Goal: Task Accomplishment & Management: Complete application form

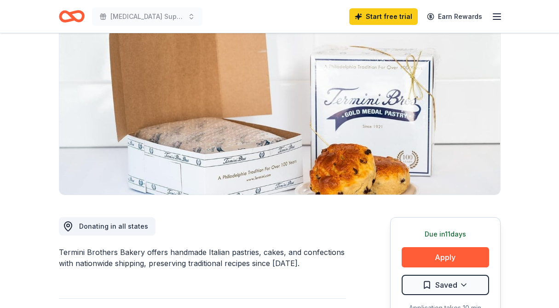
scroll to position [138, 0]
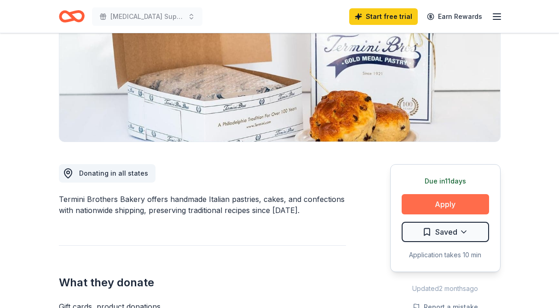
click at [453, 204] on button "Apply" at bounding box center [445, 204] width 87 height 20
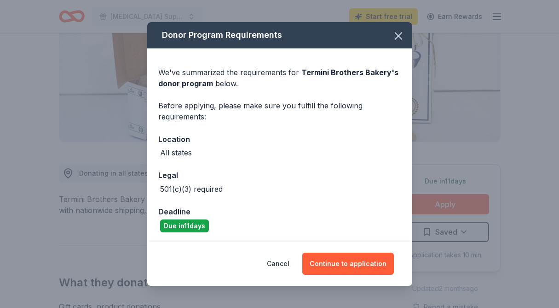
scroll to position [1, 0]
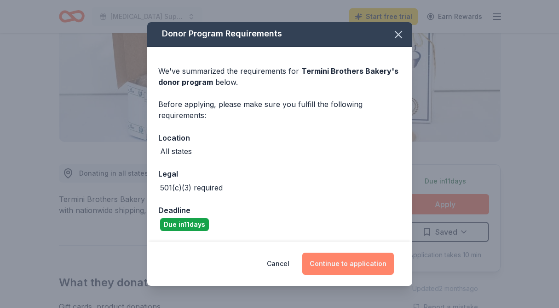
click at [341, 271] on button "Continue to application" at bounding box center [348, 263] width 92 height 22
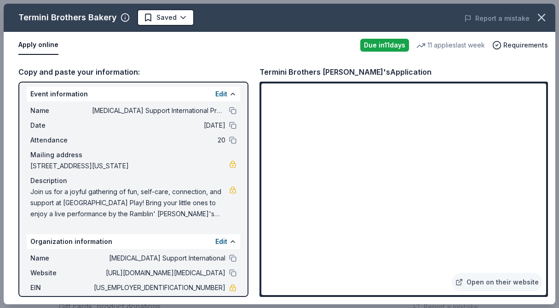
scroll to position [0, 0]
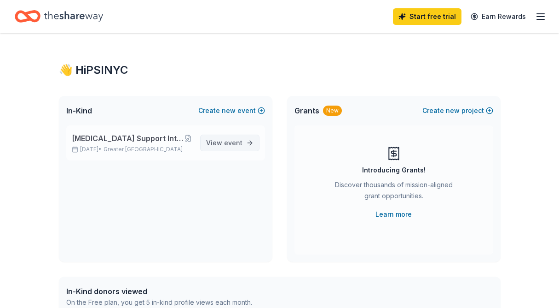
click at [230, 138] on span "View event" at bounding box center [224, 142] width 36 height 11
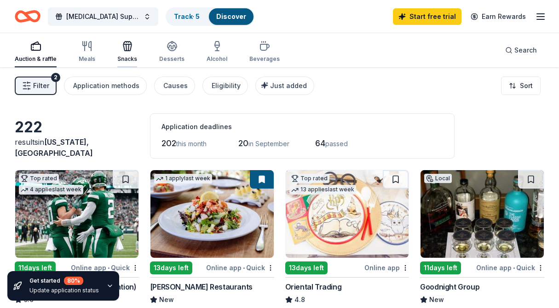
click at [122, 50] on icon "button" at bounding box center [127, 46] width 11 height 11
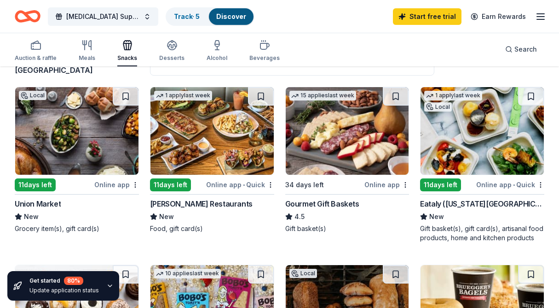
scroll to position [89, 0]
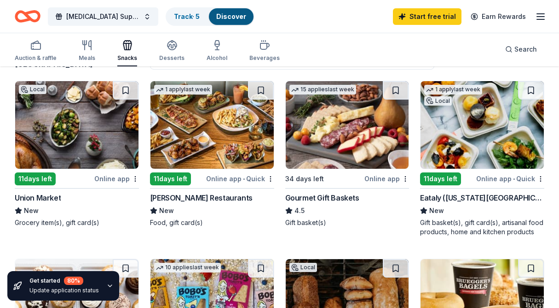
click at [70, 150] on img at bounding box center [76, 124] width 123 height 87
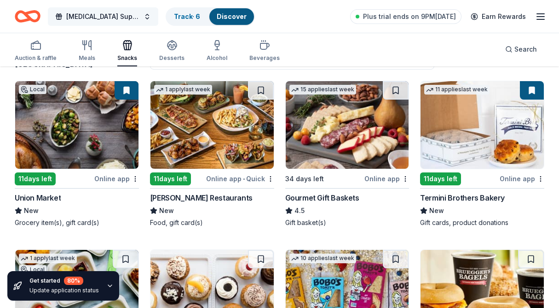
click at [131, 14] on span "[MEDICAL_DATA] Support International Presents: NYC's The Climb!!" at bounding box center [103, 16] width 74 height 11
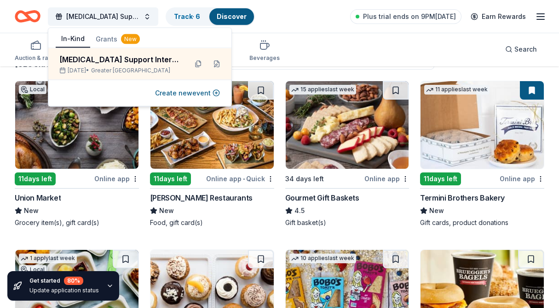
click at [537, 16] on icon "button" at bounding box center [540, 16] width 11 height 11
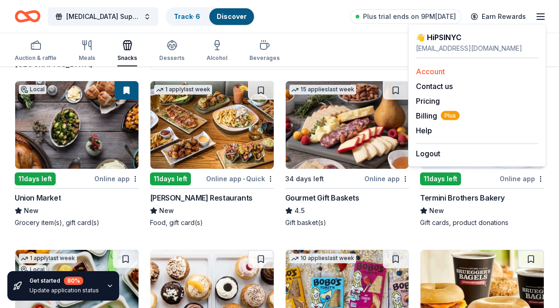
click at [436, 71] on link "Account" at bounding box center [430, 71] width 29 height 9
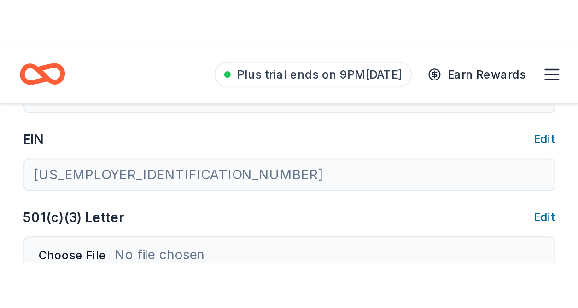
scroll to position [418, 0]
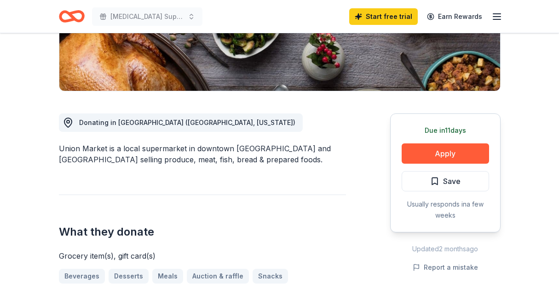
scroll to position [183, 0]
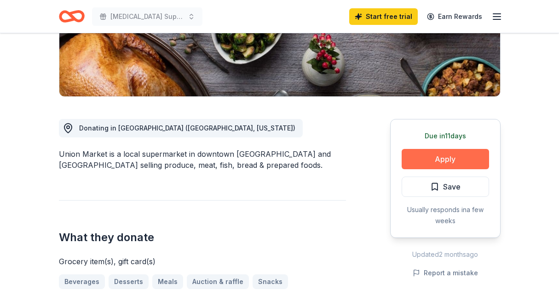
click at [456, 157] on button "Apply" at bounding box center [445, 159] width 87 height 20
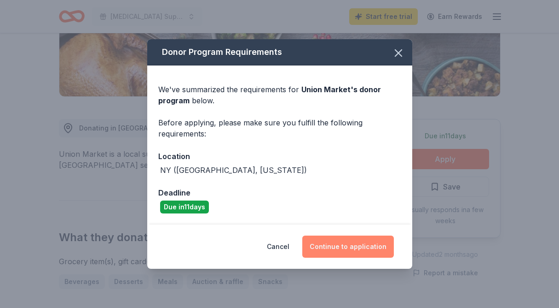
click at [350, 248] on button "Continue to application" at bounding box center [348, 246] width 92 height 22
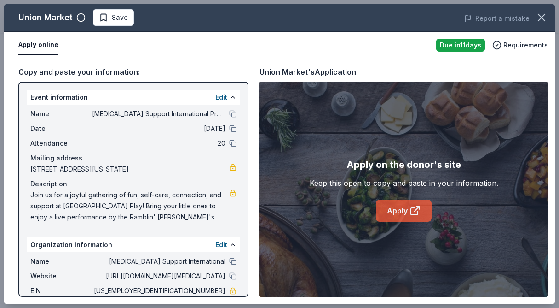
click at [405, 206] on link "Apply" at bounding box center [404, 210] width 56 height 22
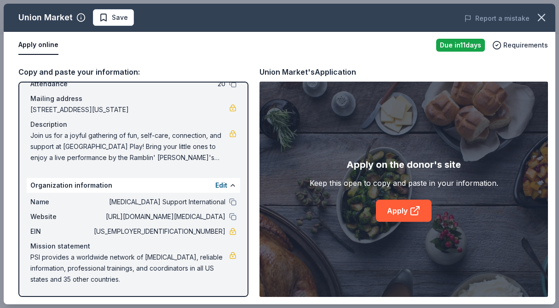
scroll to position [59, 0]
click at [113, 16] on span "Save" at bounding box center [120, 17] width 16 height 11
click at [543, 14] on icon "button" at bounding box center [541, 17] width 13 height 13
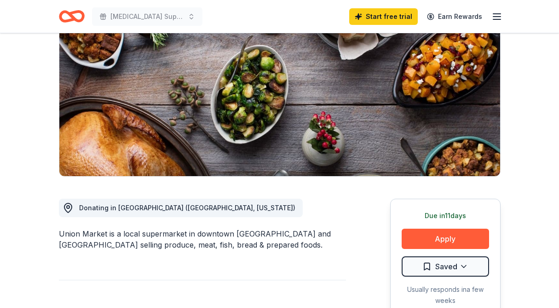
scroll to position [8, 0]
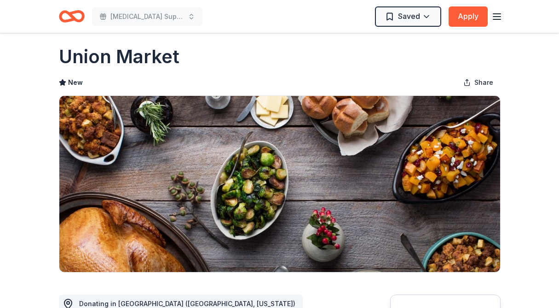
click at [60, 15] on icon "Home" at bounding box center [67, 16] width 14 height 9
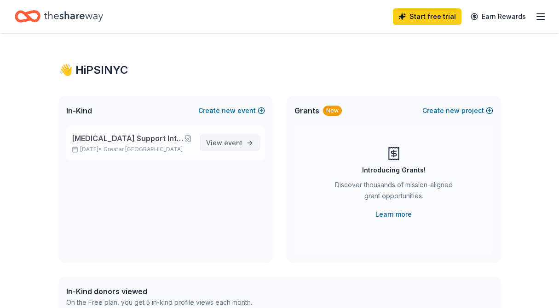
click at [224, 143] on span "View event" at bounding box center [224, 142] width 36 height 11
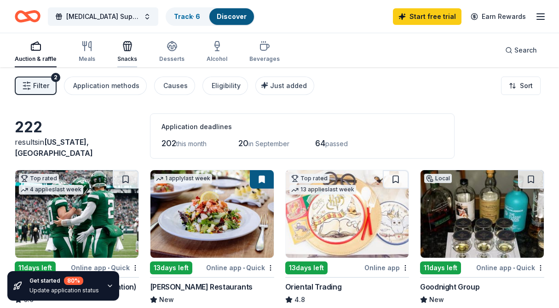
click at [123, 40] on button "Snacks" at bounding box center [127, 52] width 20 height 30
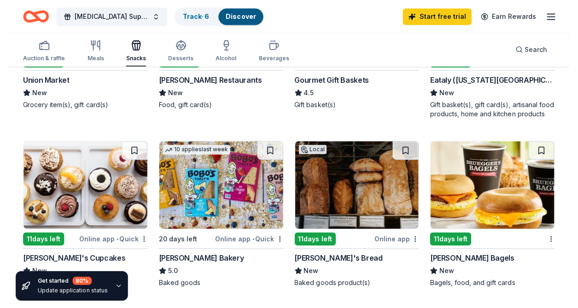
scroll to position [228, 0]
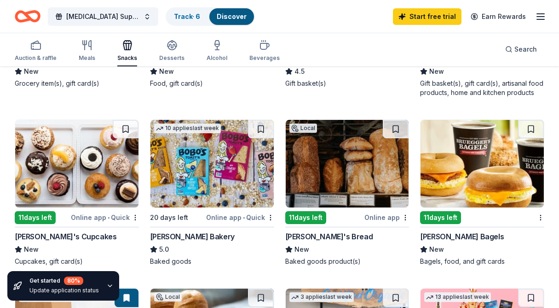
click at [62, 185] on img at bounding box center [76, 163] width 123 height 87
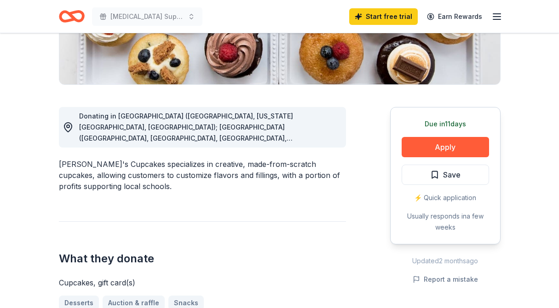
scroll to position [211, 0]
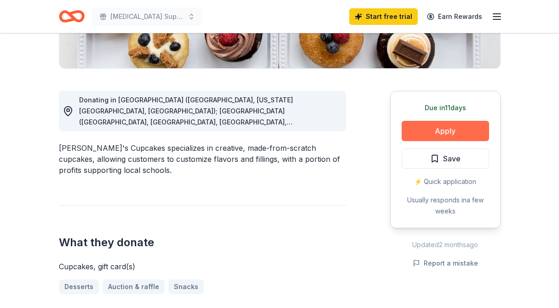
click at [454, 128] on button "Apply" at bounding box center [445, 131] width 87 height 20
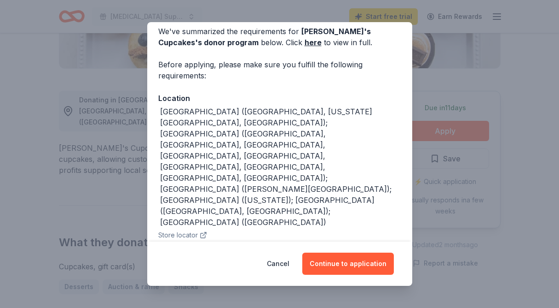
scroll to position [43, 0]
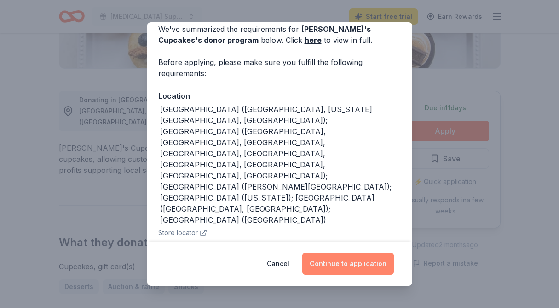
click at [331, 263] on button "Continue to application" at bounding box center [348, 263] width 92 height 22
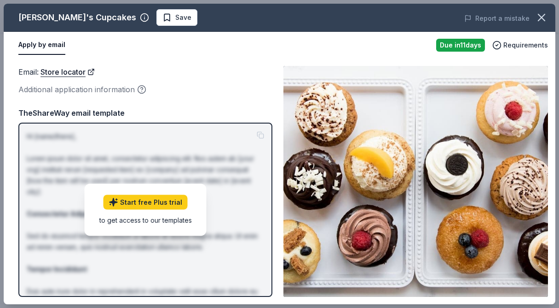
click at [50, 50] on button "Apply by email" at bounding box center [41, 44] width 47 height 19
click at [43, 45] on button "Apply by email" at bounding box center [41, 44] width 47 height 19
click at [31, 49] on button "Apply by email" at bounding box center [41, 44] width 47 height 19
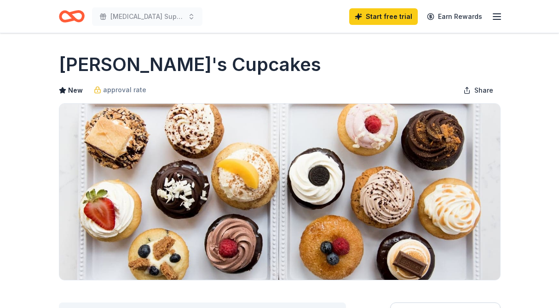
scroll to position [211, 0]
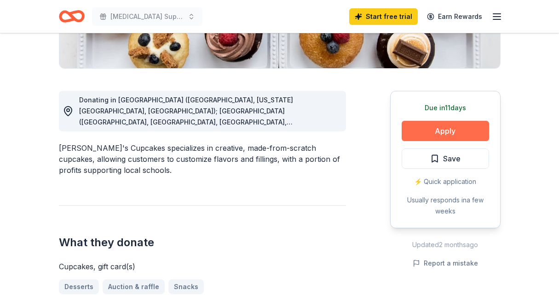
click at [424, 132] on button "Apply" at bounding box center [445, 131] width 87 height 20
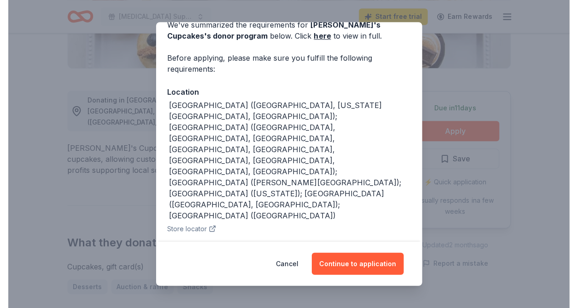
scroll to position [0, 0]
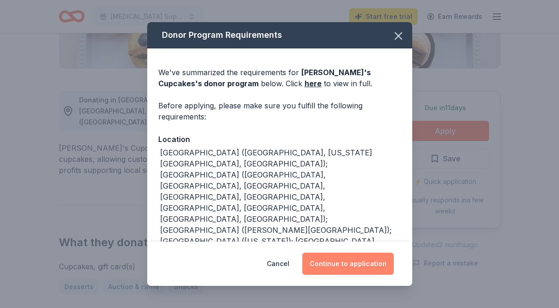
click at [334, 265] on button "Continue to application" at bounding box center [348, 263] width 92 height 22
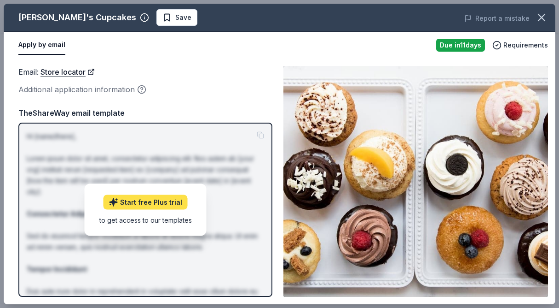
click at [135, 202] on link "Start free Plus trial" at bounding box center [146, 202] width 84 height 15
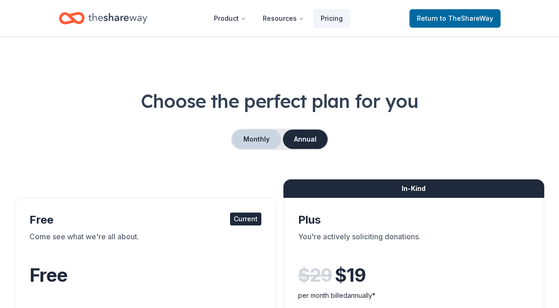
click at [258, 139] on button "Monthly" at bounding box center [256, 138] width 49 height 19
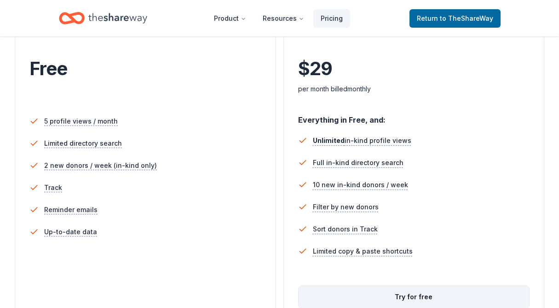
scroll to position [222, 0]
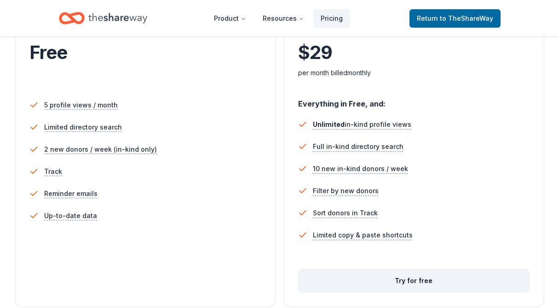
click at [413, 283] on button "Try for free" at bounding box center [414, 280] width 231 height 22
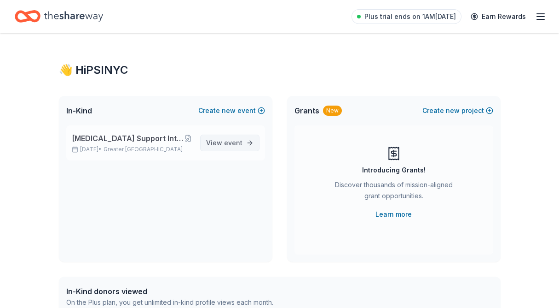
click at [223, 140] on span "View event" at bounding box center [224, 142] width 36 height 11
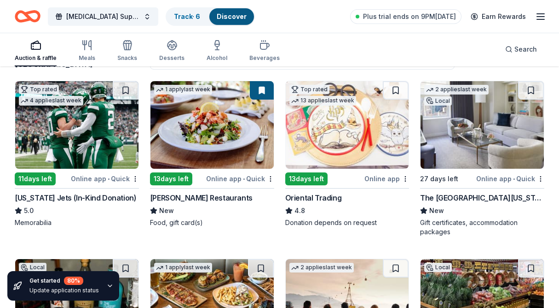
scroll to position [90, 0]
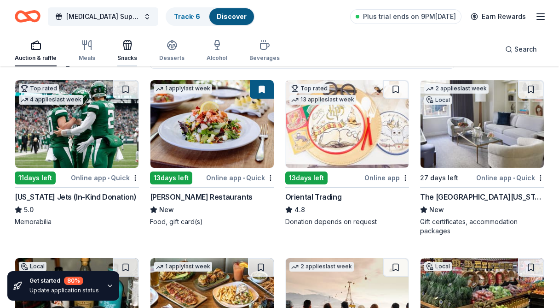
click at [128, 51] on div "Snacks" at bounding box center [127, 51] width 20 height 22
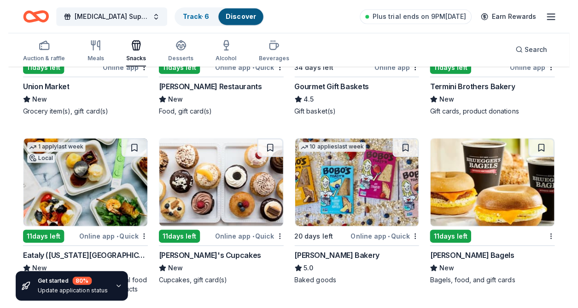
scroll to position [207, 0]
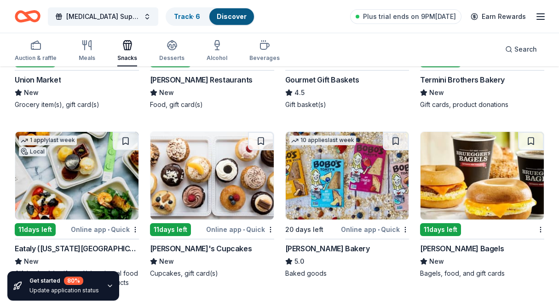
click at [214, 190] on img at bounding box center [212, 175] width 123 height 87
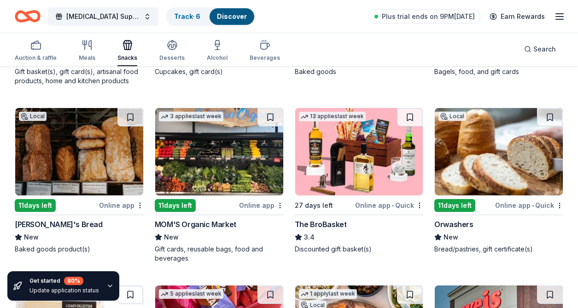
scroll to position [410, 0]
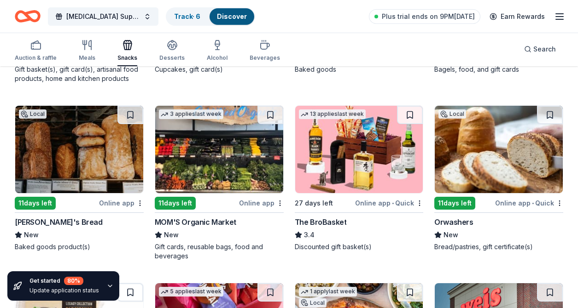
click at [239, 174] on img at bounding box center [219, 149] width 128 height 87
click at [82, 163] on img at bounding box center [79, 149] width 128 height 87
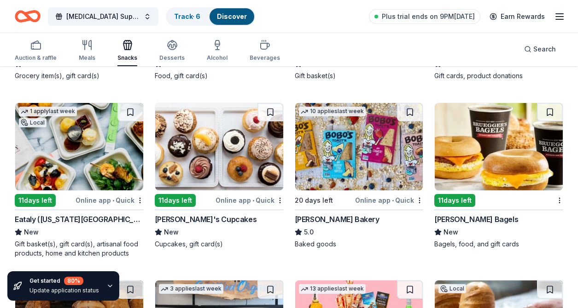
scroll to position [238, 0]
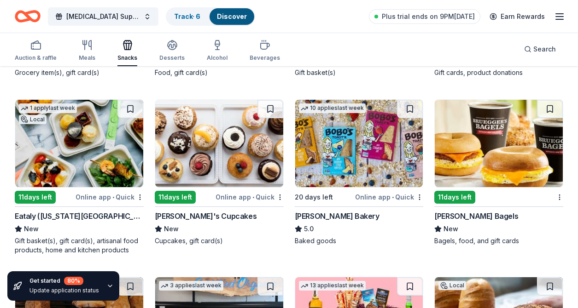
click at [92, 153] on img at bounding box center [79, 143] width 128 height 87
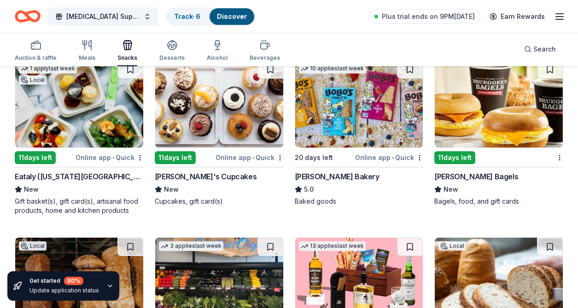
scroll to position [278, 0]
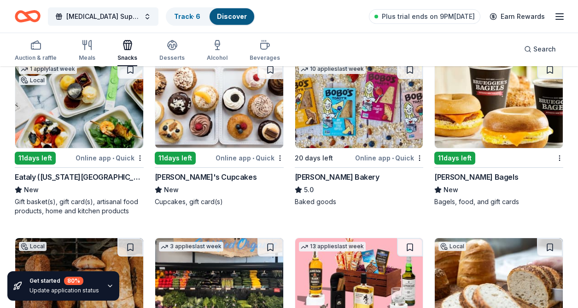
click at [524, 130] on img at bounding box center [499, 104] width 128 height 87
click at [390, 208] on div "10 applies last week 20 days left Online app • Quick Bobo's Bakery 5.0 Baked go…" at bounding box center [359, 138] width 129 height 156
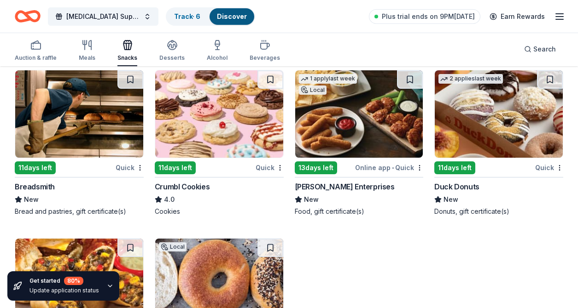
scroll to position [1135, 0]
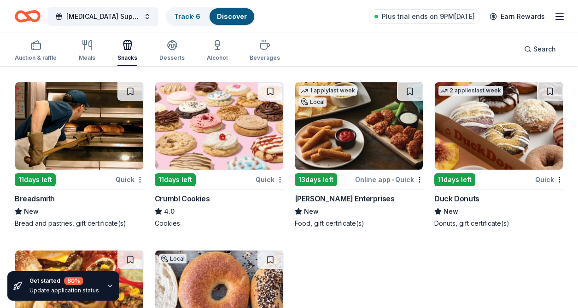
click at [228, 116] on img at bounding box center [219, 125] width 128 height 87
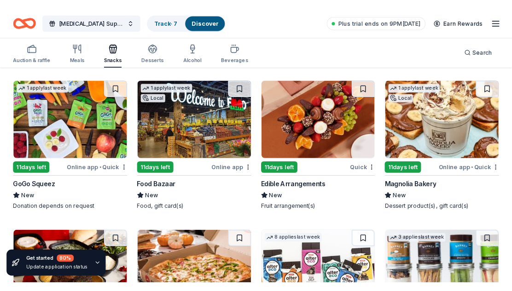
scroll to position [1813, 0]
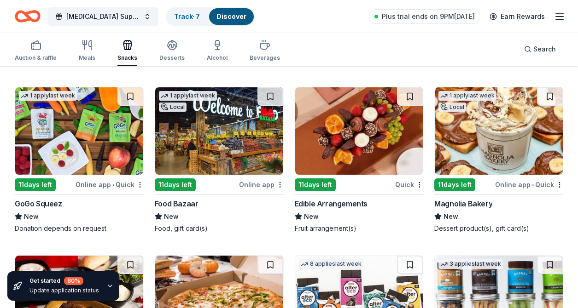
click at [510, 125] on img at bounding box center [499, 130] width 128 height 87
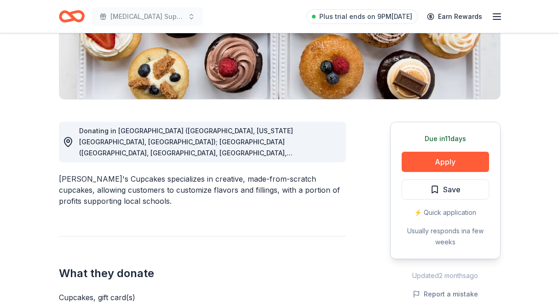
scroll to position [241, 0]
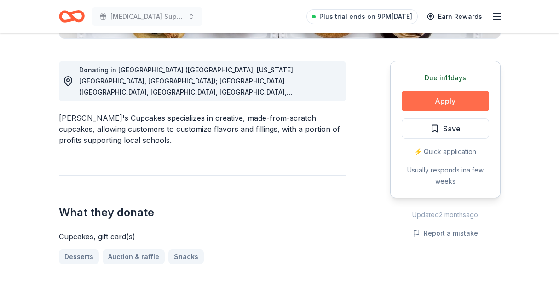
click at [446, 104] on button "Apply" at bounding box center [445, 101] width 87 height 20
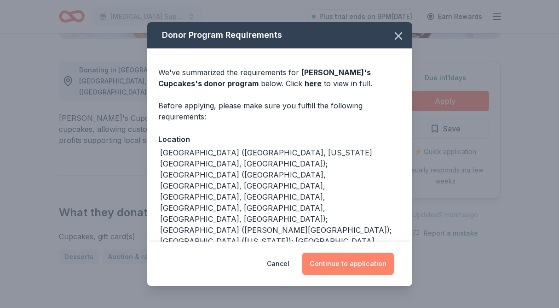
click at [330, 264] on button "Continue to application" at bounding box center [348, 263] width 92 height 22
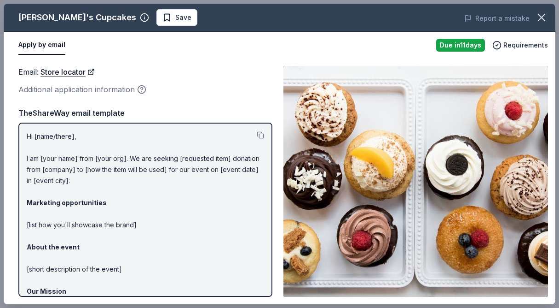
click at [76, 157] on p "Hi [name/there], I am [your name] from [your org]. We are seeking [requested it…" at bounding box center [146, 252] width 238 height 243
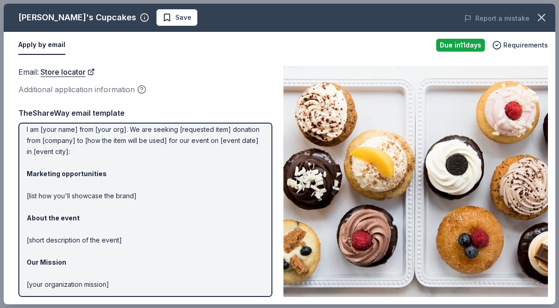
scroll to position [0, 0]
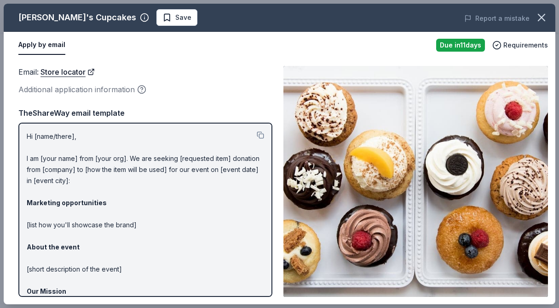
click at [111, 212] on p "Hi [name/there], I am [your name] from [your org]. We are seeking [requested it…" at bounding box center [146, 252] width 238 height 243
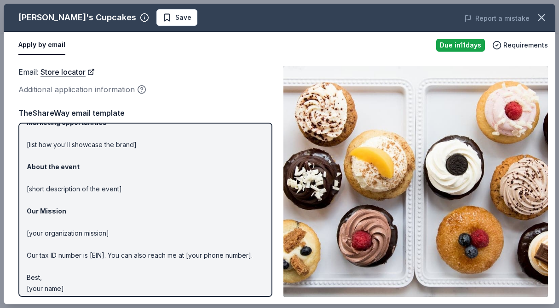
scroll to position [86, 0]
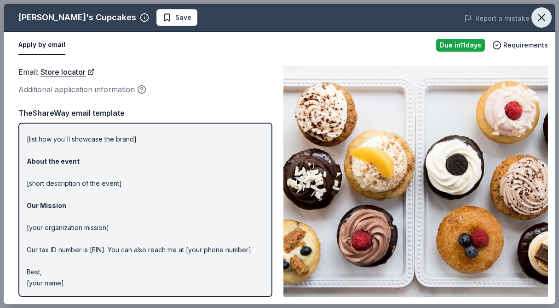
click at [544, 18] on icon "button" at bounding box center [541, 17] width 13 height 13
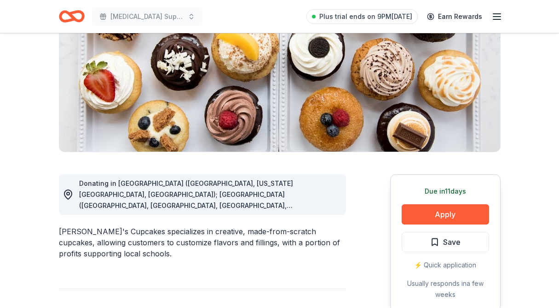
scroll to position [62, 0]
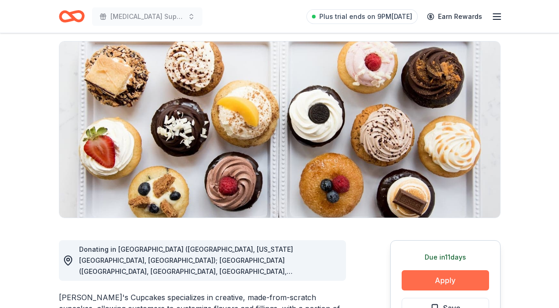
click at [436, 273] on button "Apply" at bounding box center [445, 280] width 87 height 20
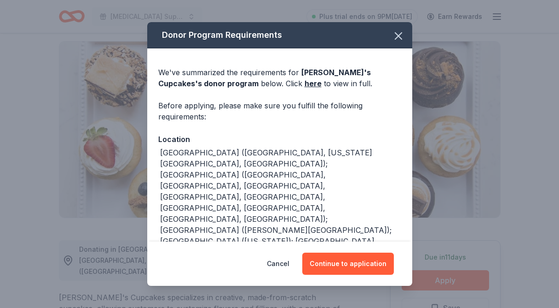
scroll to position [47, 0]
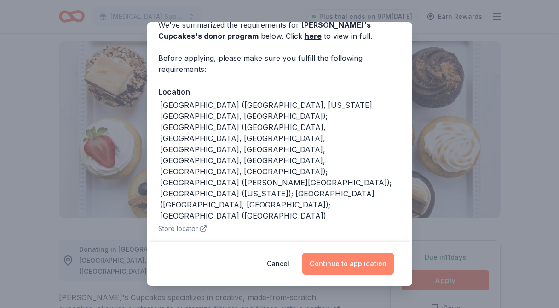
click at [337, 263] on button "Continue to application" at bounding box center [348, 263] width 92 height 22
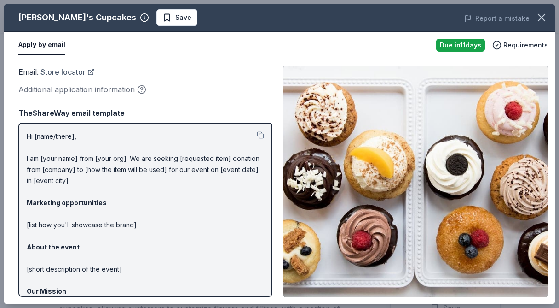
click at [67, 72] on link "Store locator" at bounding box center [68, 72] width 54 height 12
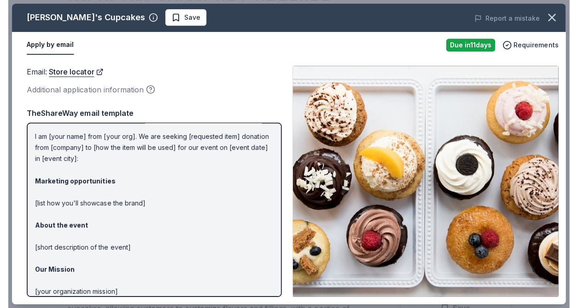
scroll to position [0, 0]
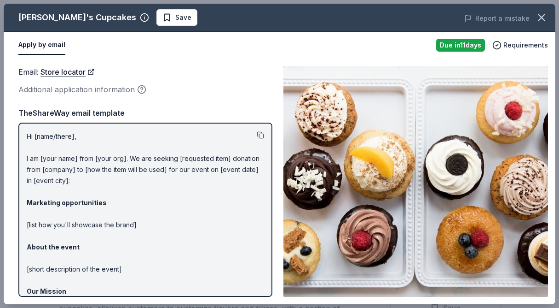
click at [262, 133] on button at bounding box center [260, 134] width 7 height 7
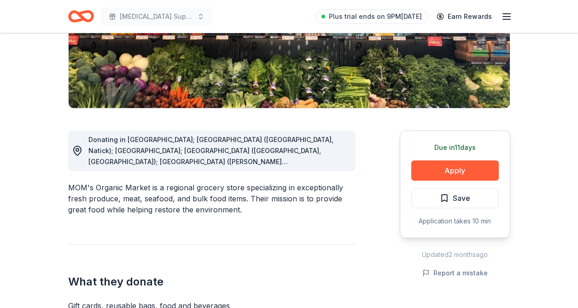
scroll to position [177, 0]
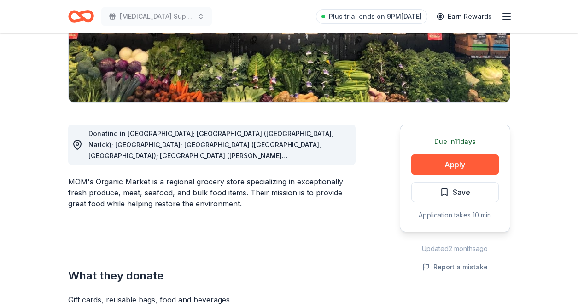
click at [449, 176] on div "Due [DATE] Apply Save Application takes 10 min" at bounding box center [455, 179] width 110 height 108
click at [441, 169] on button "Apply" at bounding box center [454, 165] width 87 height 20
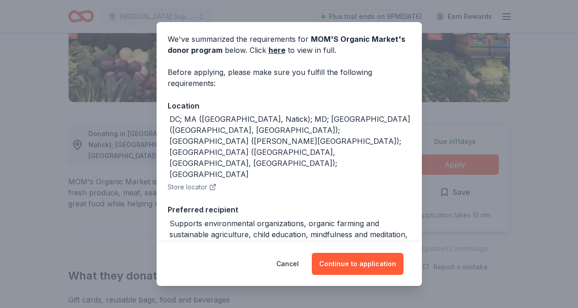
scroll to position [47, 0]
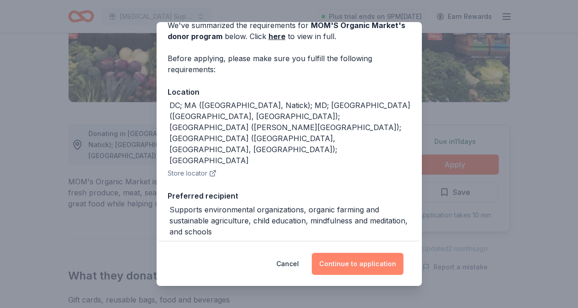
click at [340, 267] on button "Continue to application" at bounding box center [358, 264] width 92 height 22
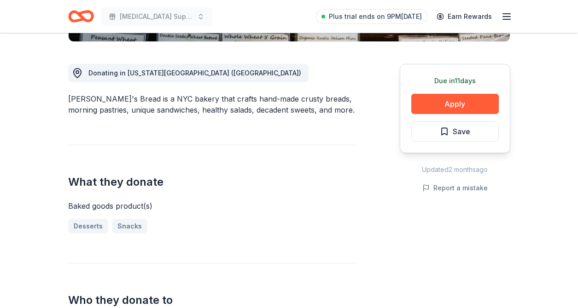
scroll to position [243, 0]
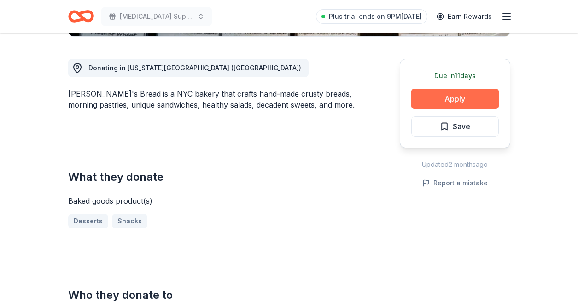
click at [450, 95] on button "Apply" at bounding box center [454, 99] width 87 height 20
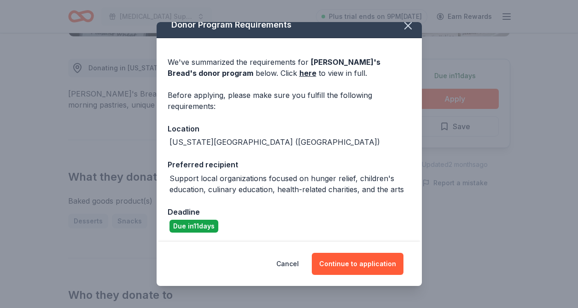
scroll to position [12, 0]
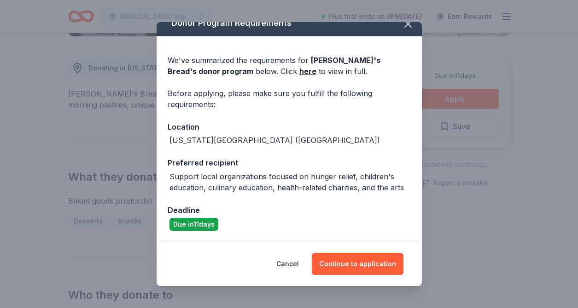
click at [459, 210] on div "Donor Program Requirements We've summarized the requirements for [PERSON_NAME]'…" at bounding box center [289, 154] width 578 height 308
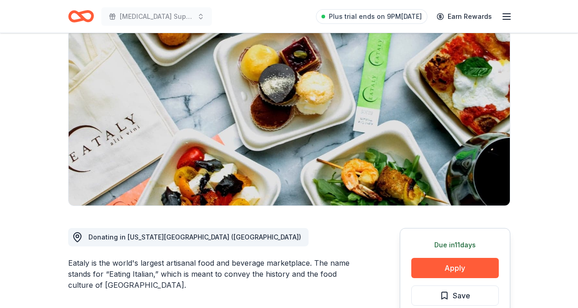
scroll to position [190, 0]
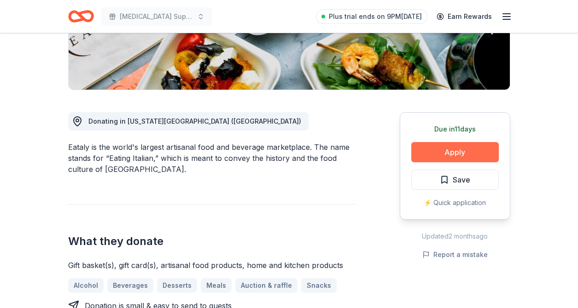
click at [460, 157] on button "Apply" at bounding box center [454, 152] width 87 height 20
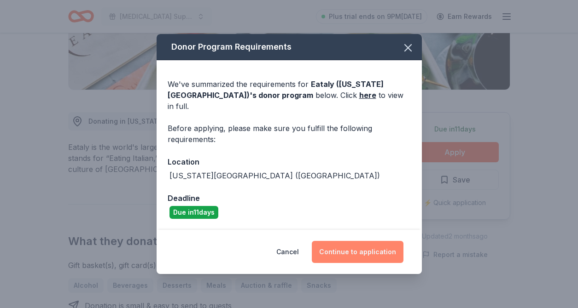
click at [358, 247] on button "Continue to application" at bounding box center [358, 252] width 92 height 22
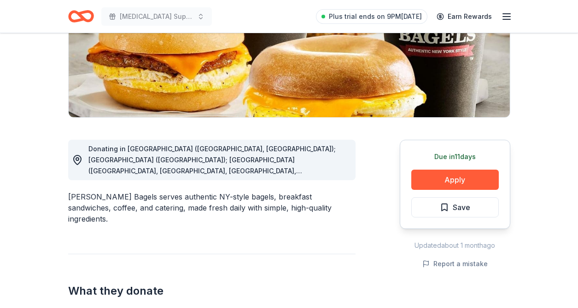
scroll to position [168, 0]
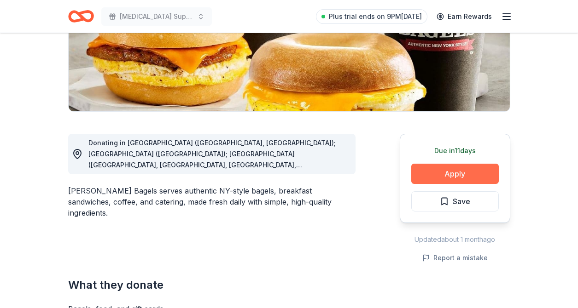
click at [429, 171] on button "Apply" at bounding box center [454, 174] width 87 height 20
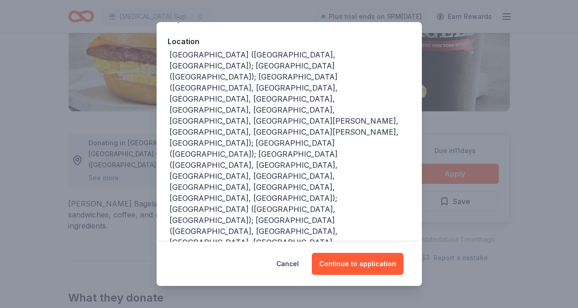
scroll to position [103, 0]
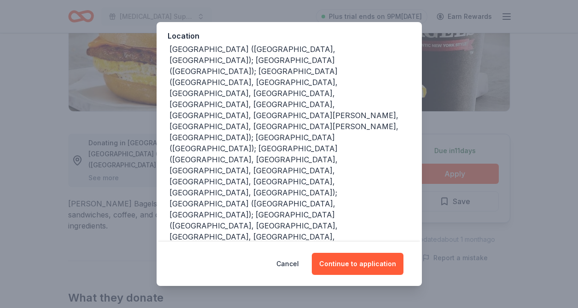
click at [479, 183] on div "Donor Program Requirements We've summarized the requirements for Bruegger's Bag…" at bounding box center [289, 154] width 578 height 308
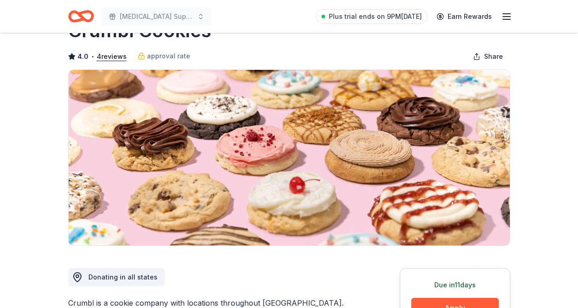
scroll to position [76, 0]
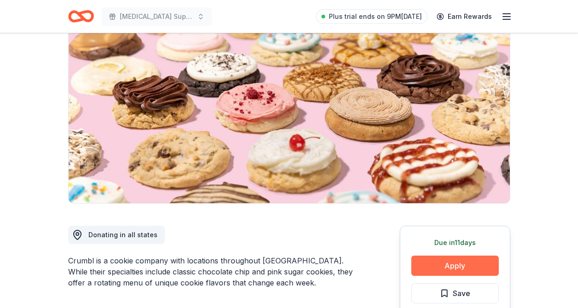
click at [460, 269] on button "Apply" at bounding box center [454, 266] width 87 height 20
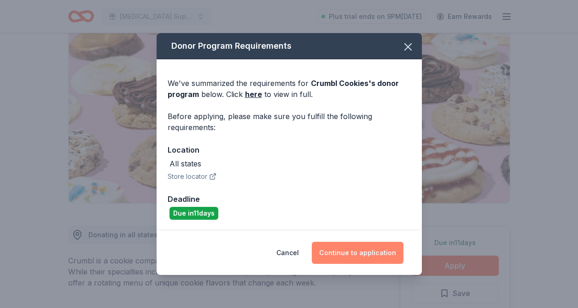
click at [345, 254] on button "Continue to application" at bounding box center [358, 253] width 92 height 22
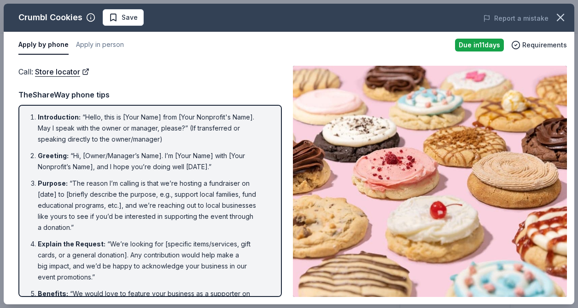
scroll to position [0, 0]
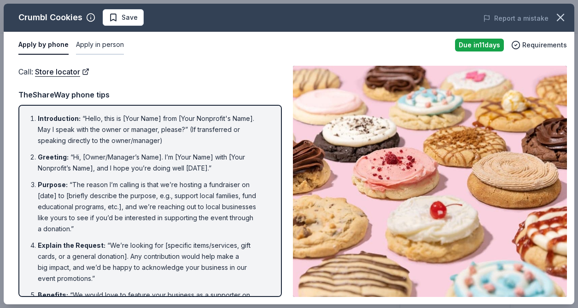
click at [98, 47] on button "Apply in person" at bounding box center [100, 44] width 48 height 19
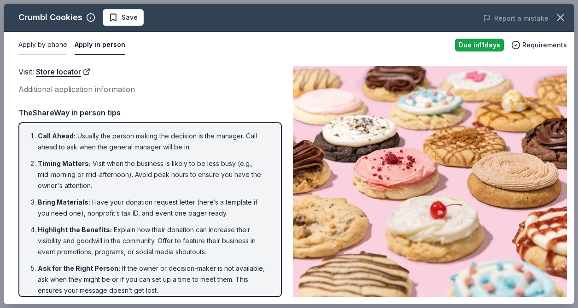
click at [42, 43] on button "Apply by phone" at bounding box center [42, 44] width 49 height 19
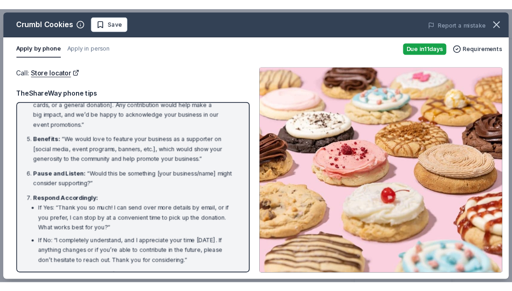
scroll to position [176, 0]
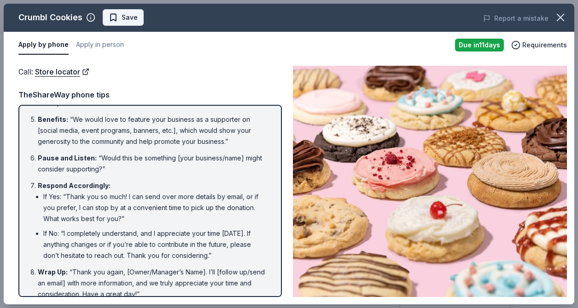
click at [122, 18] on span "Save" at bounding box center [130, 17] width 16 height 11
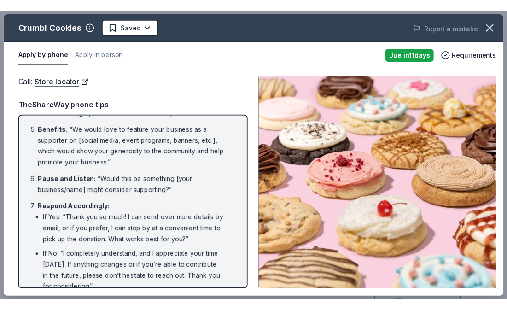
scroll to position [187, 0]
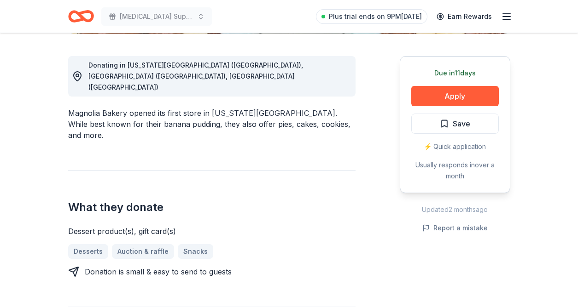
scroll to position [256, 0]
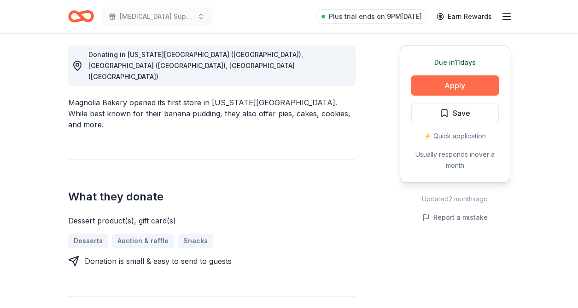
click at [438, 81] on button "Apply" at bounding box center [454, 85] width 87 height 20
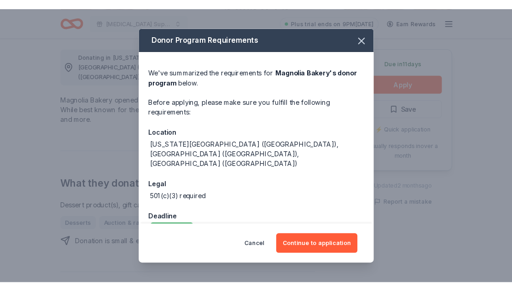
scroll to position [1, 0]
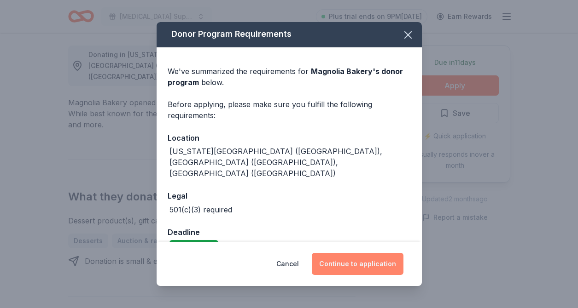
click at [360, 267] on button "Continue to application" at bounding box center [358, 264] width 92 height 22
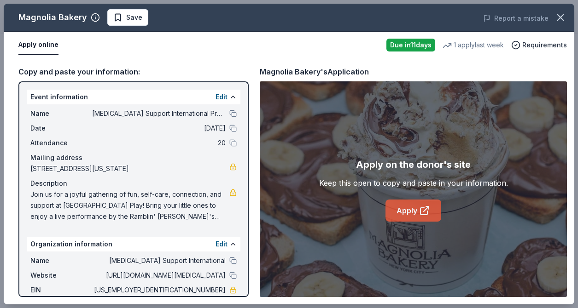
click at [420, 207] on icon at bounding box center [424, 210] width 11 height 11
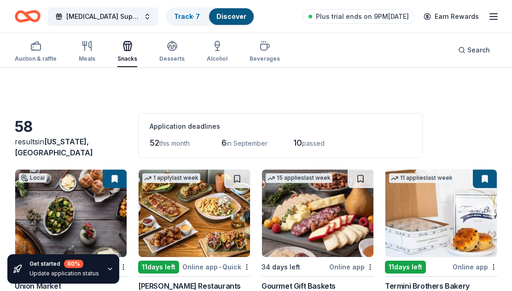
scroll to position [228, 0]
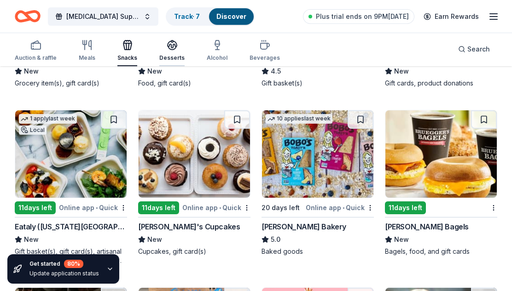
click at [168, 50] on icon "button" at bounding box center [172, 45] width 11 height 11
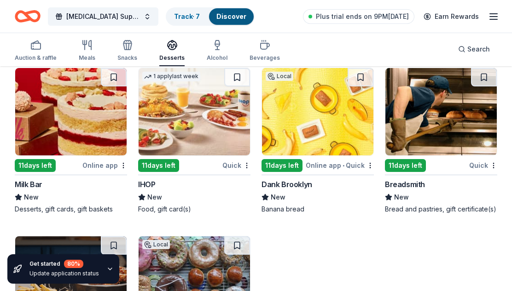
scroll to position [1150, 0]
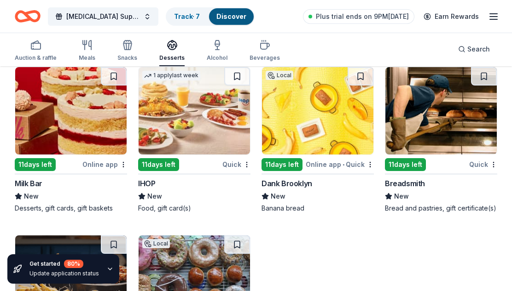
click at [92, 129] on img at bounding box center [70, 110] width 111 height 87
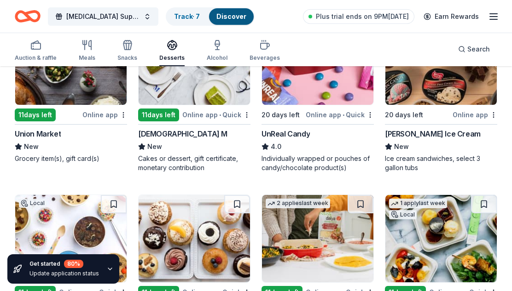
scroll to position [0, 0]
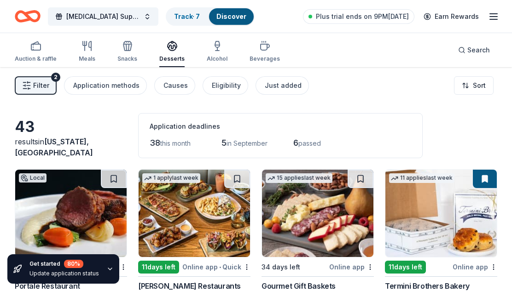
click at [35, 87] on span "Filter" at bounding box center [41, 85] width 16 height 11
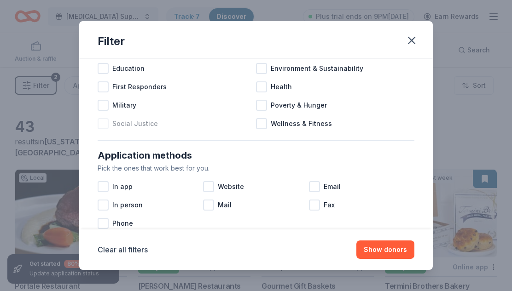
scroll to position [82, 0]
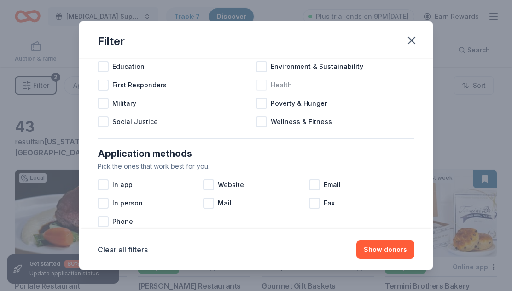
click at [264, 81] on div at bounding box center [261, 85] width 11 height 11
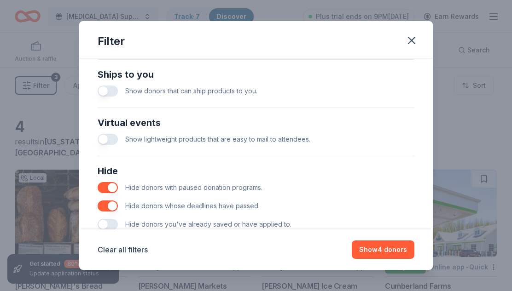
scroll to position [435, 0]
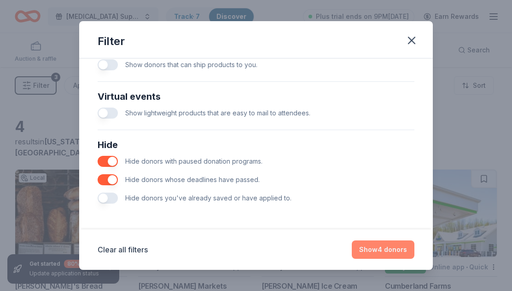
click at [394, 251] on button "Show 4 donors" at bounding box center [383, 250] width 63 height 18
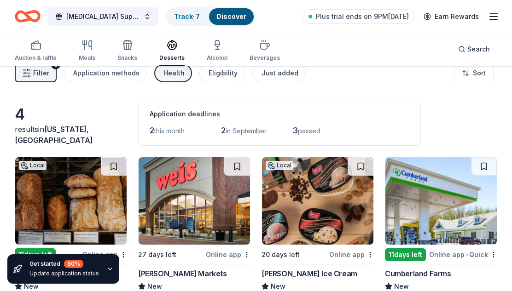
scroll to position [0, 0]
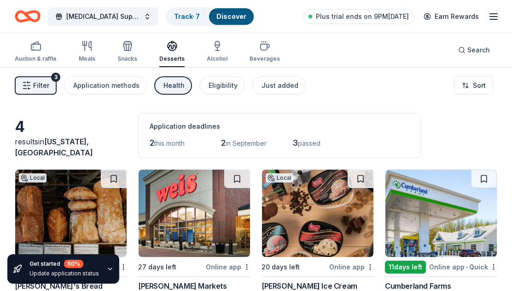
click at [170, 87] on div "Health" at bounding box center [173, 85] width 21 height 11
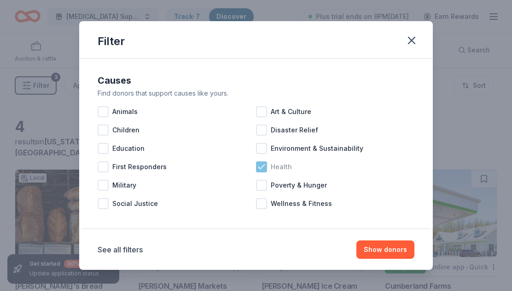
click at [262, 169] on icon at bounding box center [261, 167] width 9 height 9
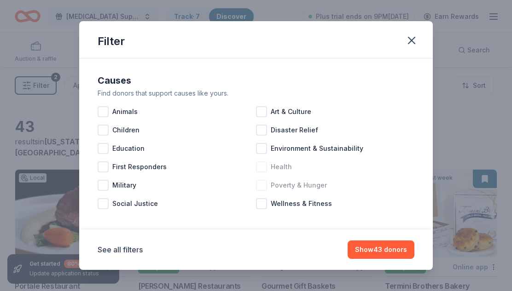
scroll to position [6, 0]
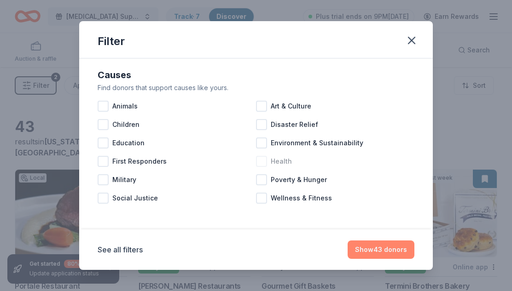
click at [382, 254] on button "Show 43 donors" at bounding box center [381, 250] width 67 height 18
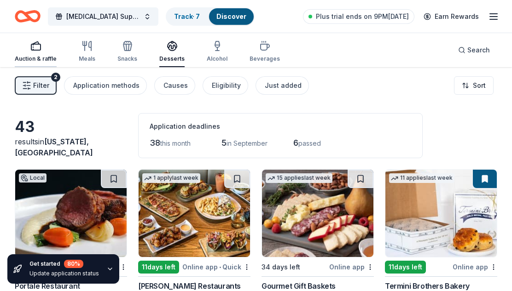
click at [41, 50] on div "button" at bounding box center [36, 46] width 42 height 11
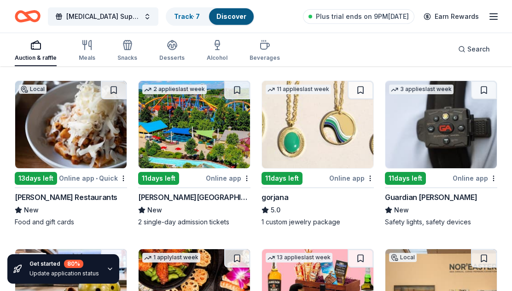
scroll to position [1288, 0]
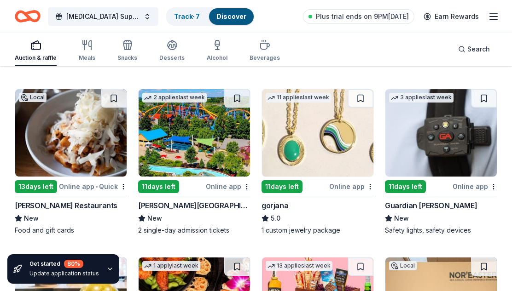
click at [319, 119] on img at bounding box center [317, 132] width 111 height 87
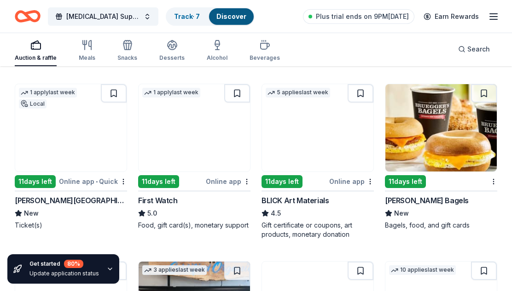
scroll to position [1629, 0]
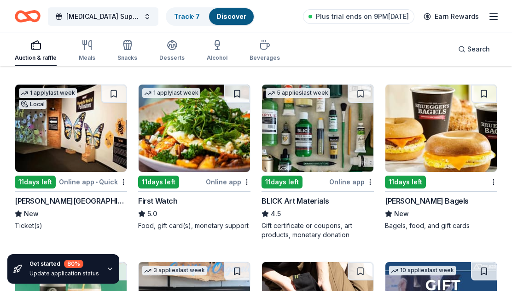
click at [314, 132] on img at bounding box center [317, 128] width 111 height 87
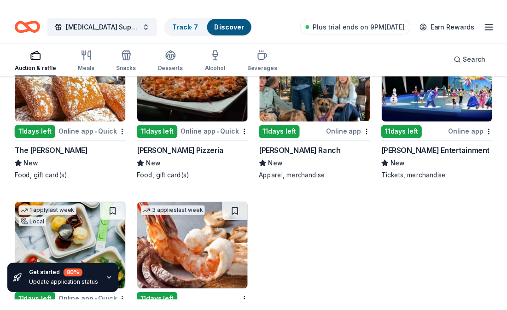
scroll to position [2931, 0]
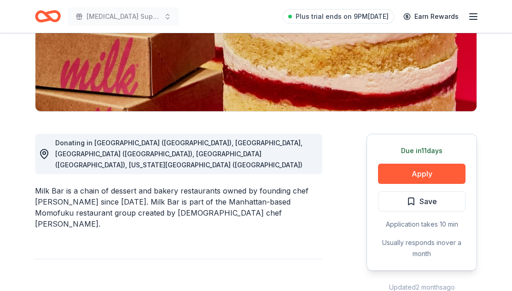
scroll to position [179, 0]
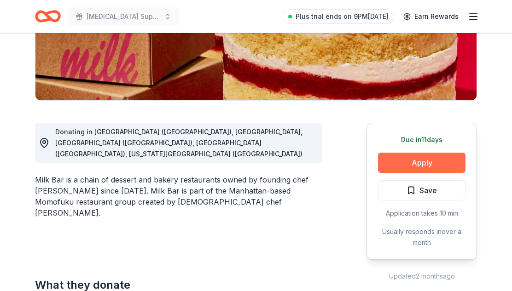
click at [425, 171] on button "Apply" at bounding box center [421, 163] width 87 height 20
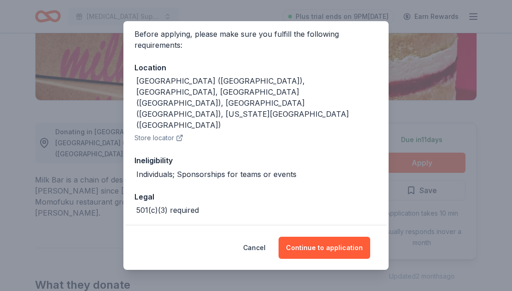
scroll to position [76, 0]
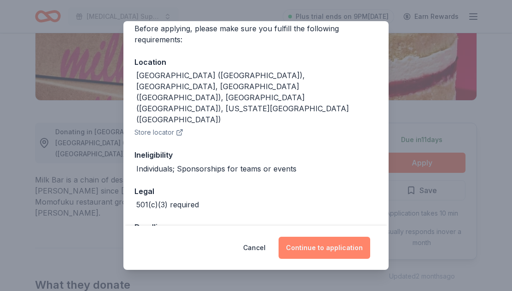
click at [312, 251] on button "Continue to application" at bounding box center [325, 248] width 92 height 22
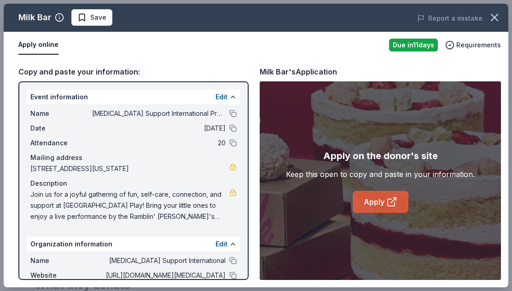
click at [398, 195] on link "Apply" at bounding box center [381, 202] width 56 height 22
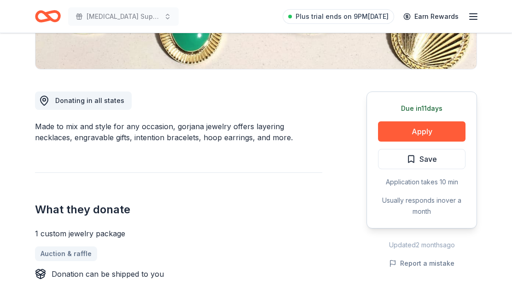
scroll to position [219, 0]
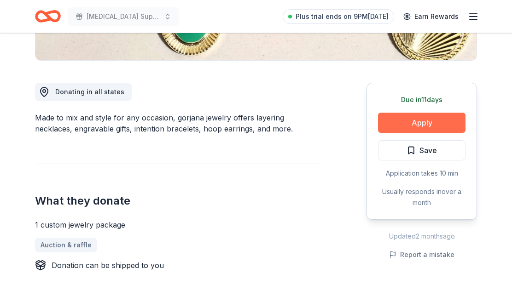
click at [416, 120] on button "Apply" at bounding box center [421, 123] width 87 height 20
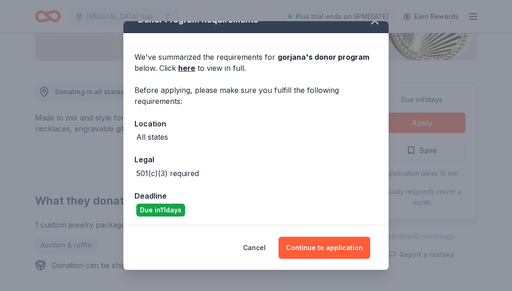
scroll to position [16, 0]
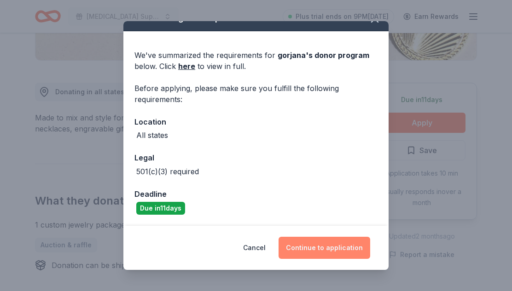
click at [302, 247] on button "Continue to application" at bounding box center [325, 248] width 92 height 22
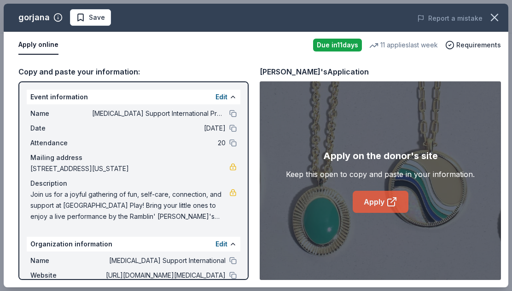
click at [367, 209] on link "Apply" at bounding box center [381, 202] width 56 height 22
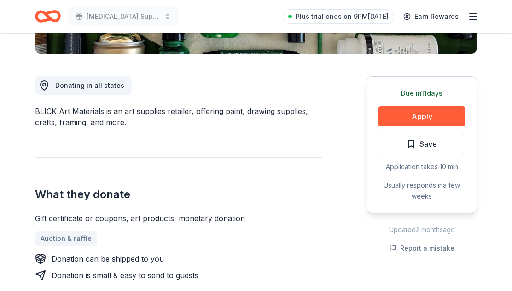
scroll to position [275, 0]
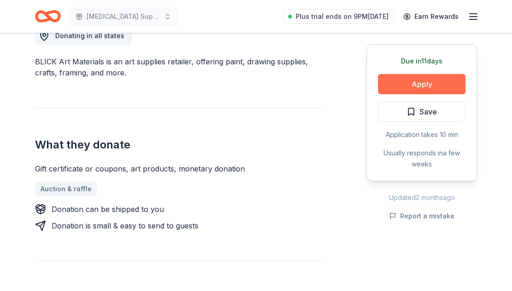
click at [407, 78] on button "Apply" at bounding box center [421, 84] width 87 height 20
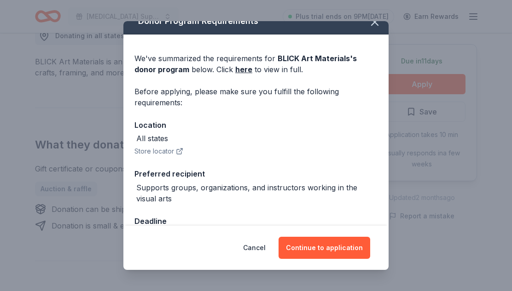
scroll to position [0, 0]
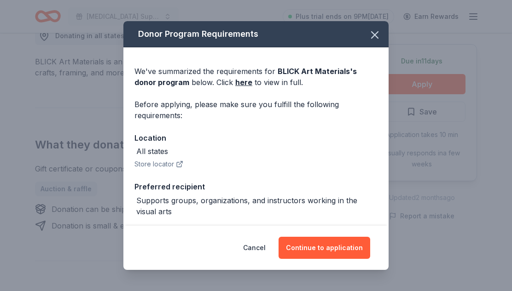
click at [464, 187] on div "Donor Program Requirements We've summarized the requirements for BLICK Art Mate…" at bounding box center [256, 145] width 512 height 291
